Goal: Check status

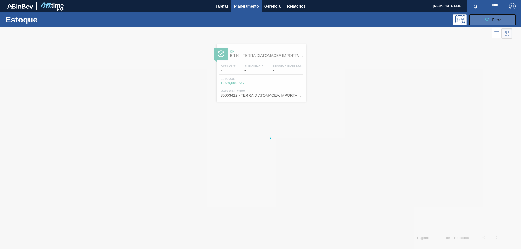
click at [490, 23] on div "089F7B8B-B2A5-4AFE-B5C0-19BA573D28AC Filtro" at bounding box center [493, 20] width 18 height 7
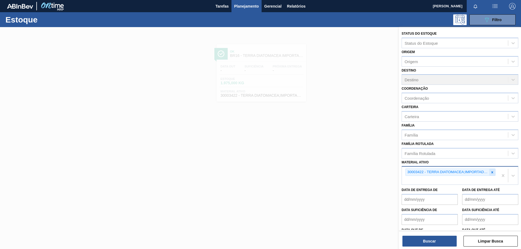
click at [492, 173] on icon at bounding box center [492, 173] width 2 height 2
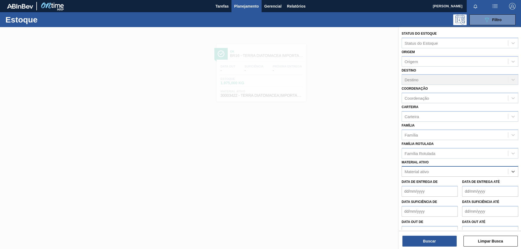
paste ativo "30012739"
type ativo "30012739"
click at [436, 188] on div "30012739 - CX. PAP. ORIG 300ML WA 300ML PROP 429" at bounding box center [460, 185] width 117 height 10
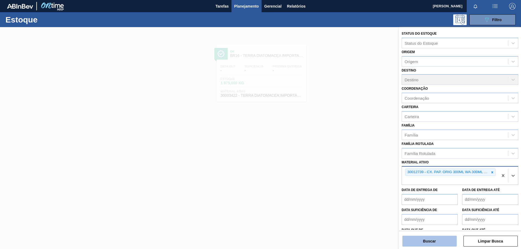
click at [430, 239] on button "Buscar" at bounding box center [429, 241] width 54 height 11
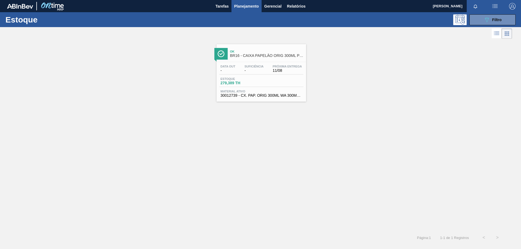
click at [249, 75] on div "Data out - Suficiência - Próxima Entrega 11/08 Estoque 279,389 TH Material ativ…" at bounding box center [262, 80] width 90 height 37
